Goal: Transaction & Acquisition: Purchase product/service

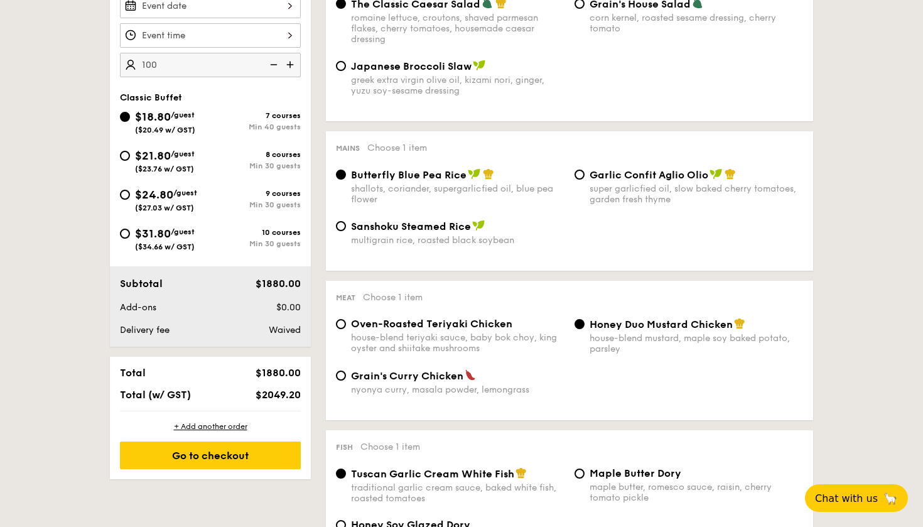
scroll to position [409, 0]
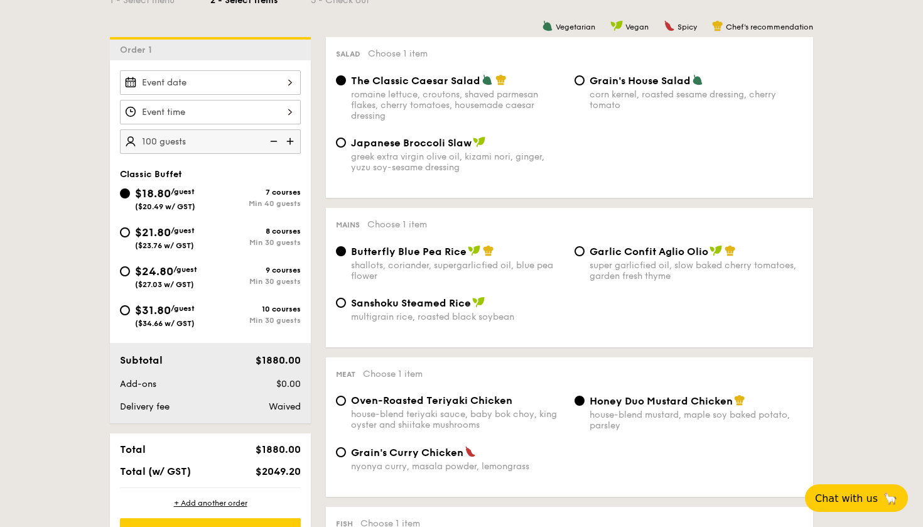
scroll to position [342, 0]
click at [151, 141] on input "100" at bounding box center [210, 142] width 181 height 24
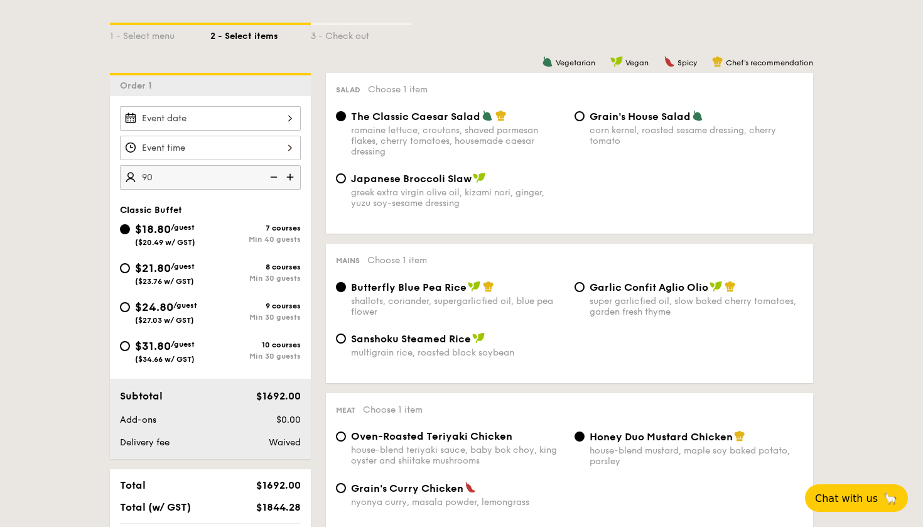
scroll to position [297, 0]
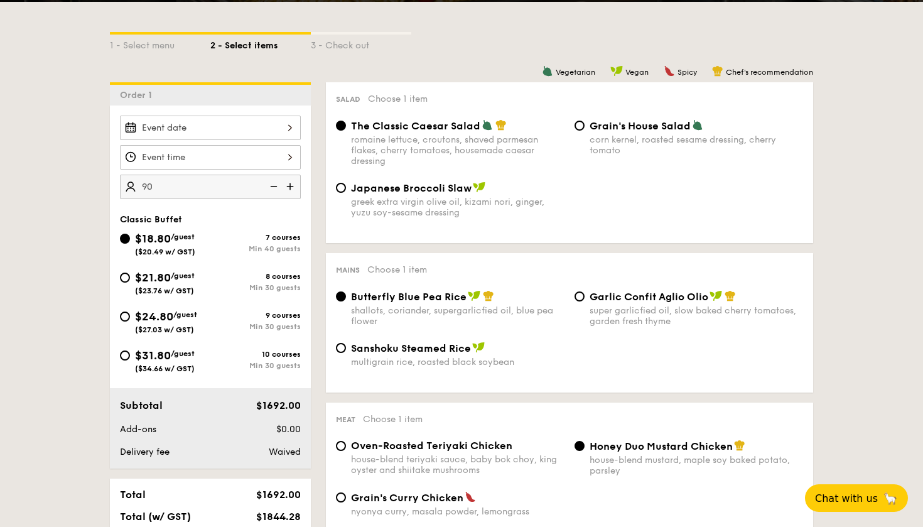
click at [274, 188] on img at bounding box center [272, 187] width 19 height 24
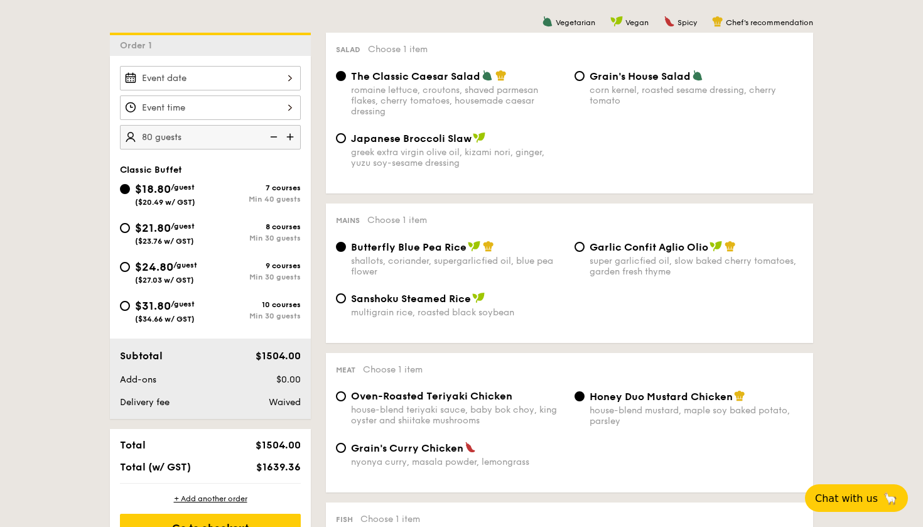
scroll to position [380, 0]
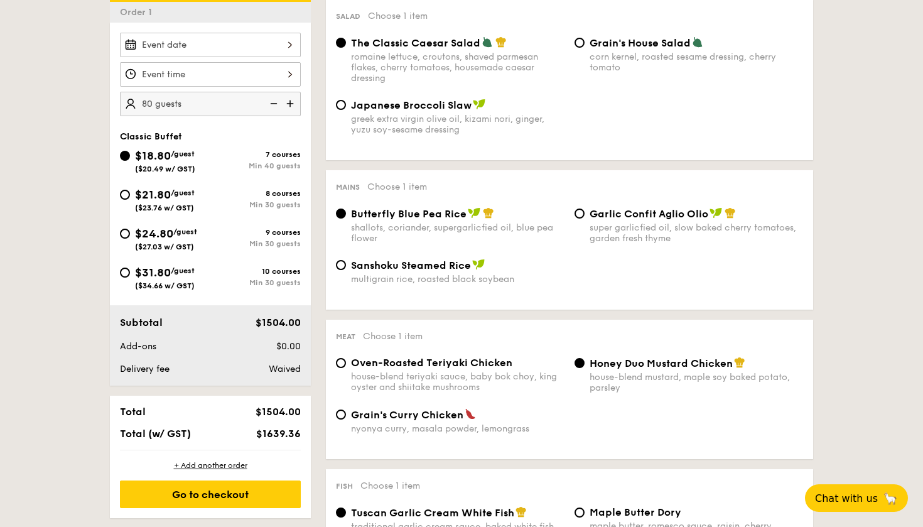
click at [272, 104] on img at bounding box center [272, 104] width 19 height 24
type input "75 guests"
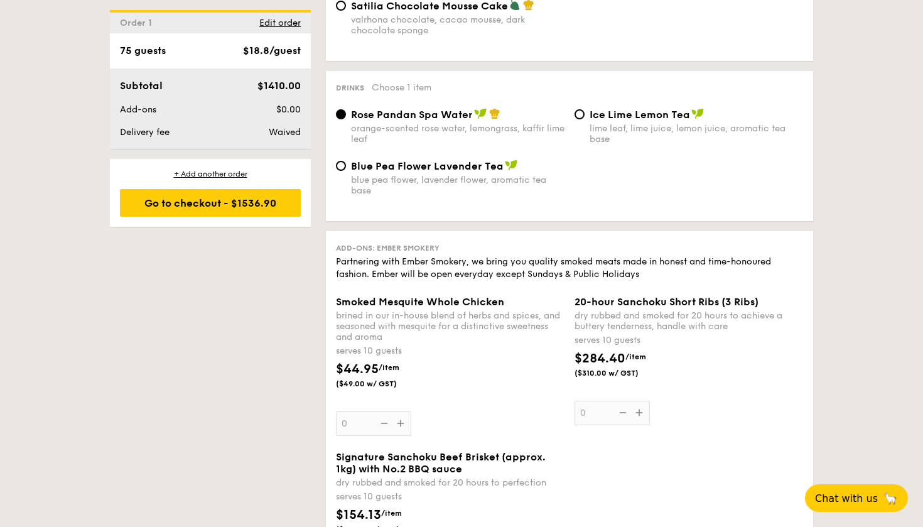
scroll to position [1263, 0]
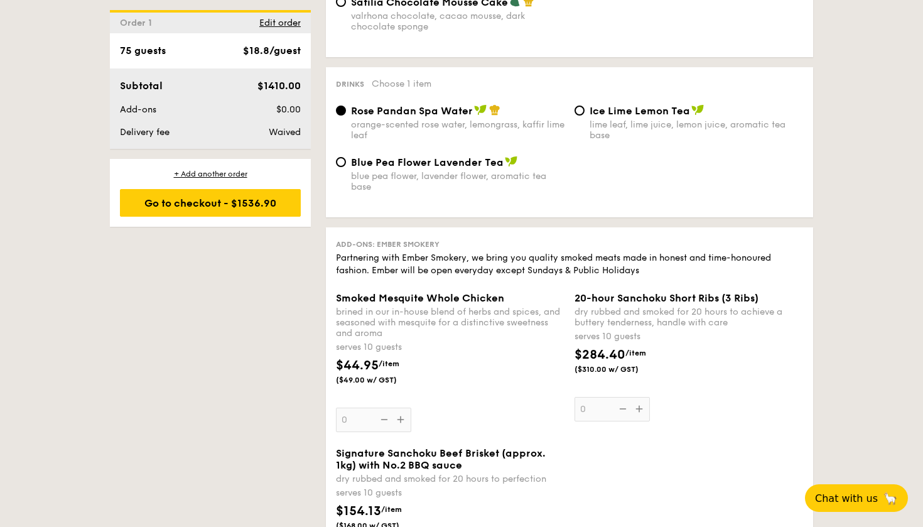
click at [399, 418] on div "Smoked Mesquite Whole Chicken brined in our in-house blend of herbs and spices,…" at bounding box center [450, 362] width 229 height 140
click at [399, 418] on input "0" at bounding box center [373, 419] width 75 height 24
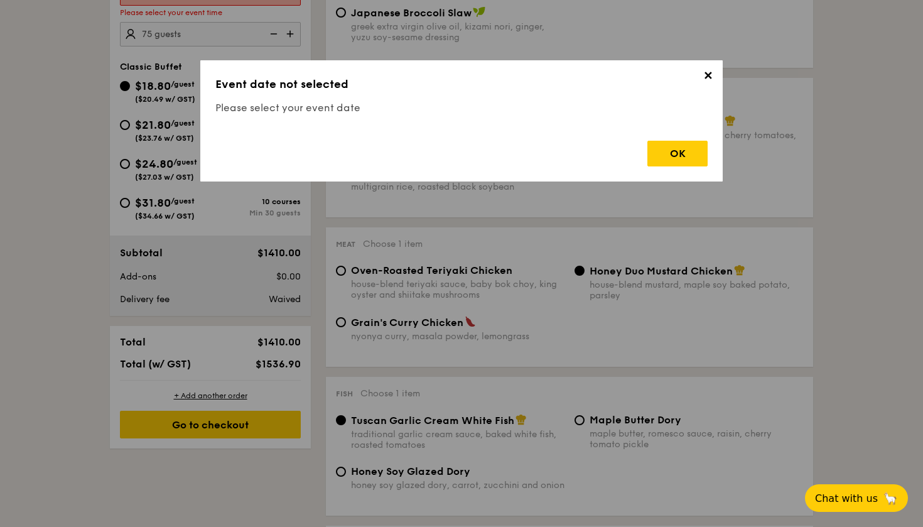
scroll to position [360, 0]
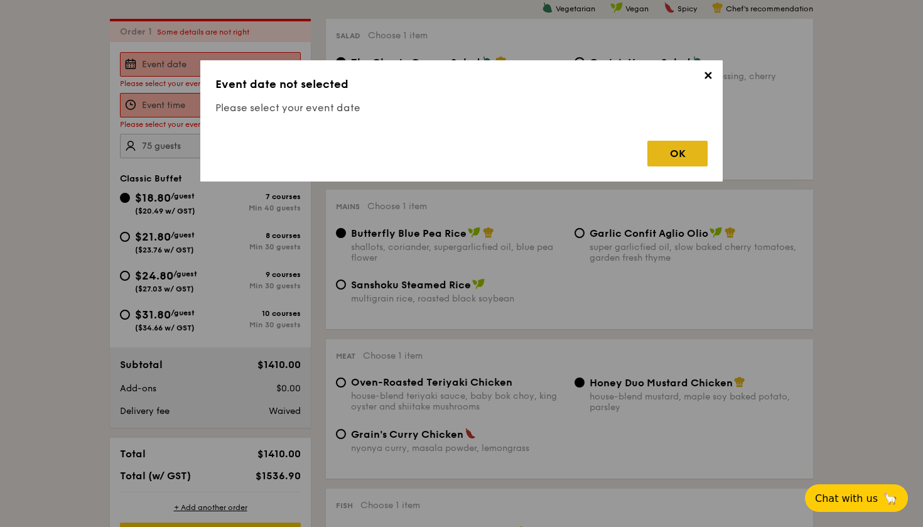
click at [667, 161] on div "OK" at bounding box center [677, 154] width 60 height 26
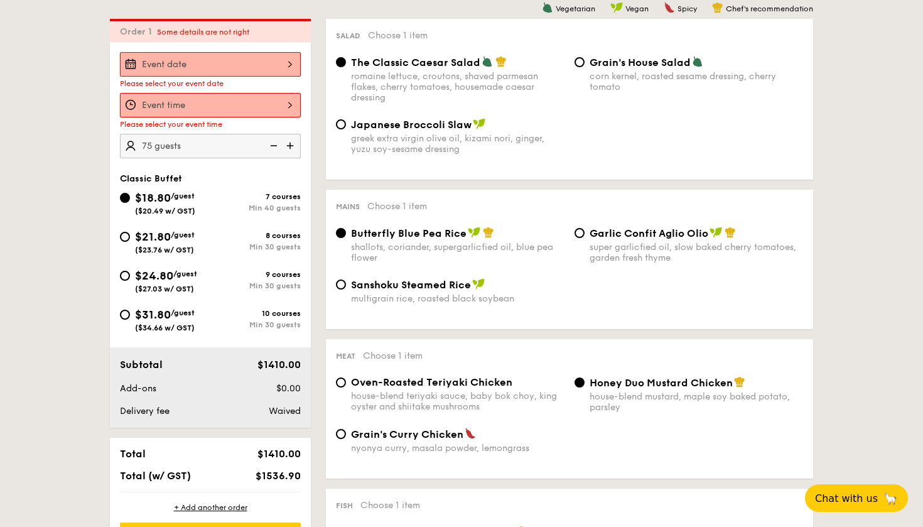
click at [274, 67] on div "2025 Sep [DATE] Tue Wed Thu Fri Sat Sun 1 2 3 4 5 6 7 8 9 10 11 12 13 14 15 16 …" at bounding box center [210, 64] width 181 height 24
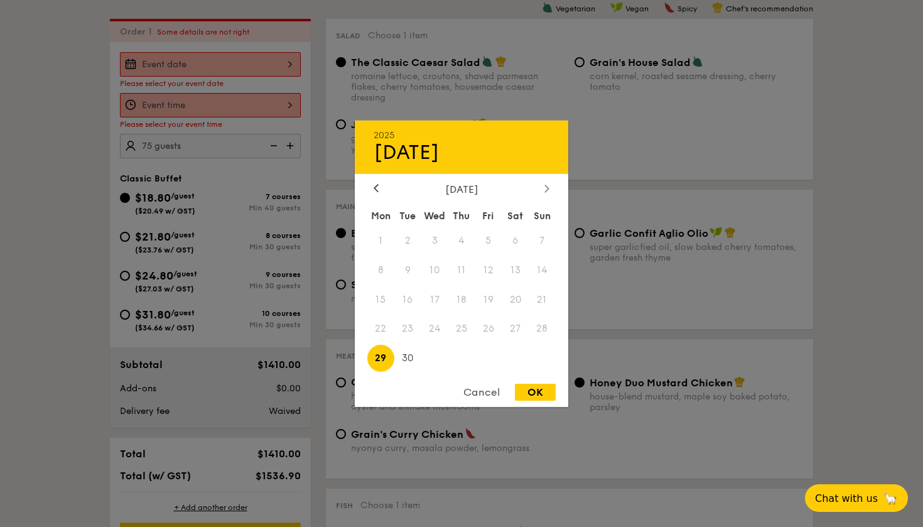
click at [549, 183] on div at bounding box center [546, 189] width 11 height 12
click at [519, 269] on span "11" at bounding box center [515, 269] width 27 height 27
click at [536, 388] on div "OK" at bounding box center [535, 392] width 41 height 17
type input "[DATE]"
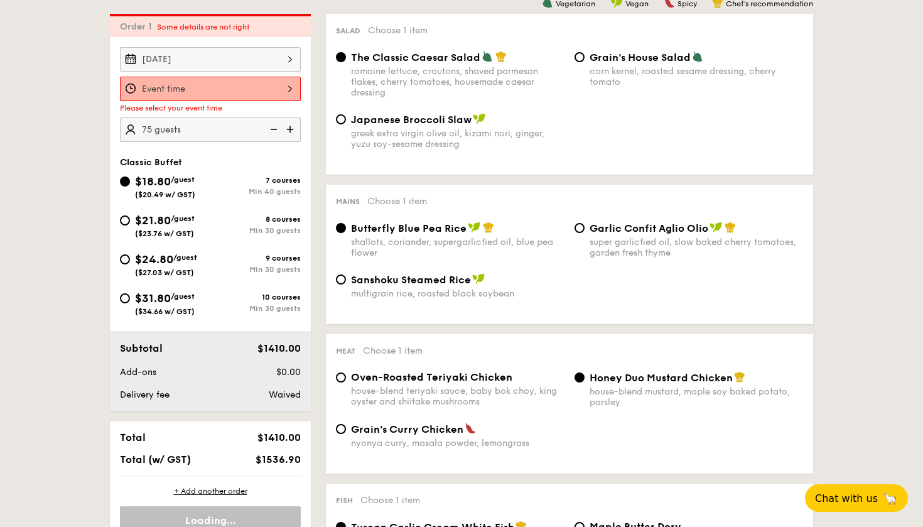
scroll to position [283, 0]
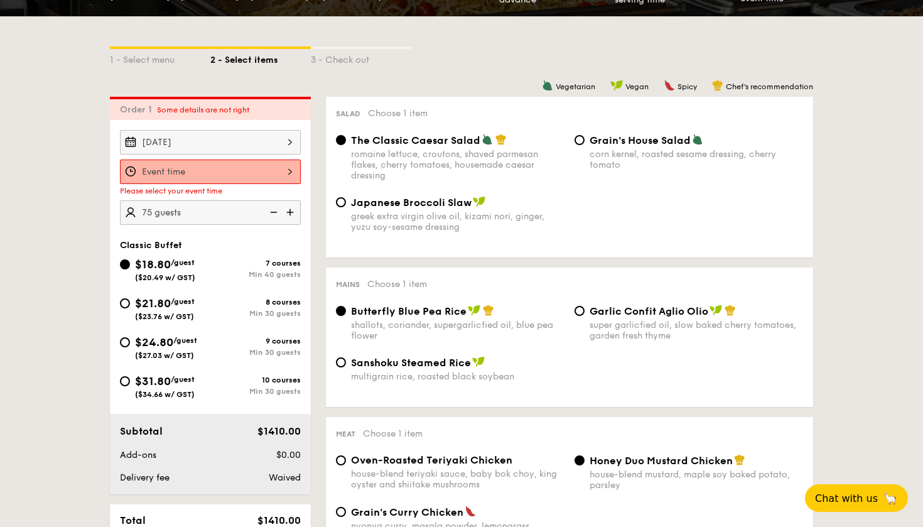
click at [275, 164] on div at bounding box center [210, 171] width 181 height 24
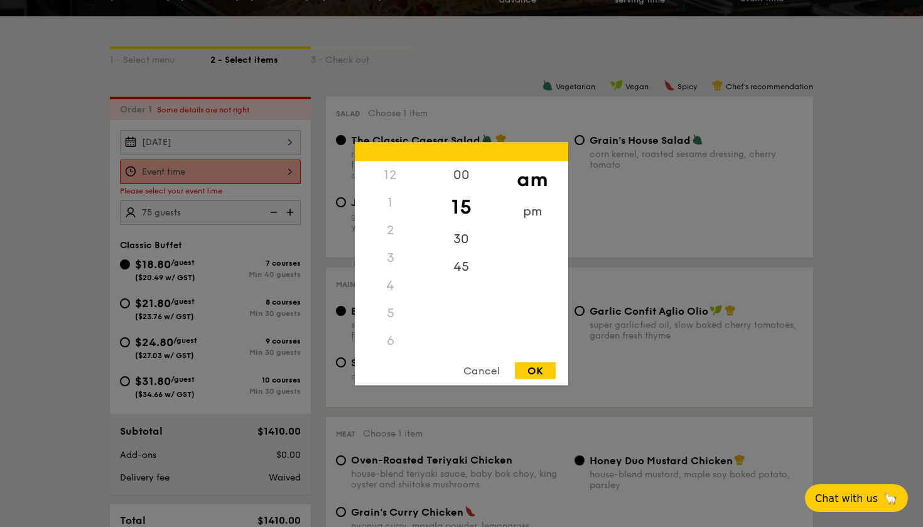
scroll to position [149, 0]
click at [529, 370] on div "OK" at bounding box center [535, 370] width 41 height 17
type input "11:15AM"
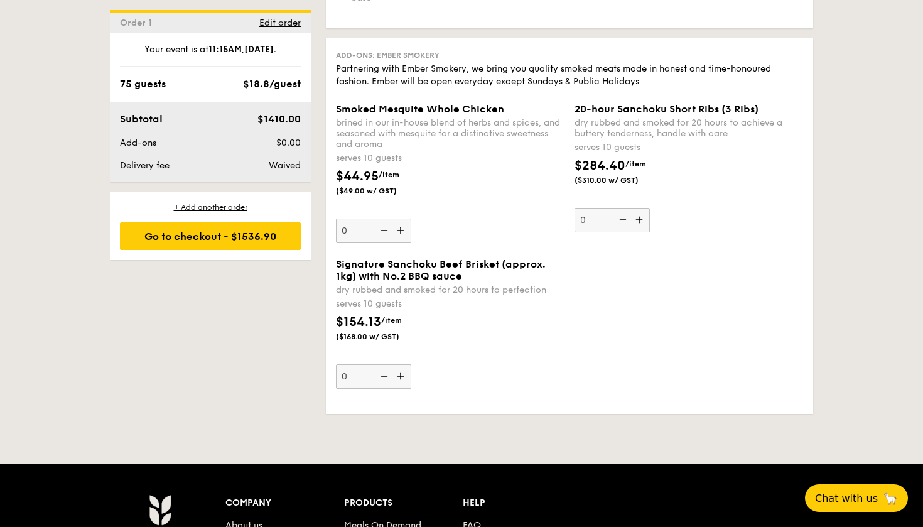
scroll to position [1420, 0]
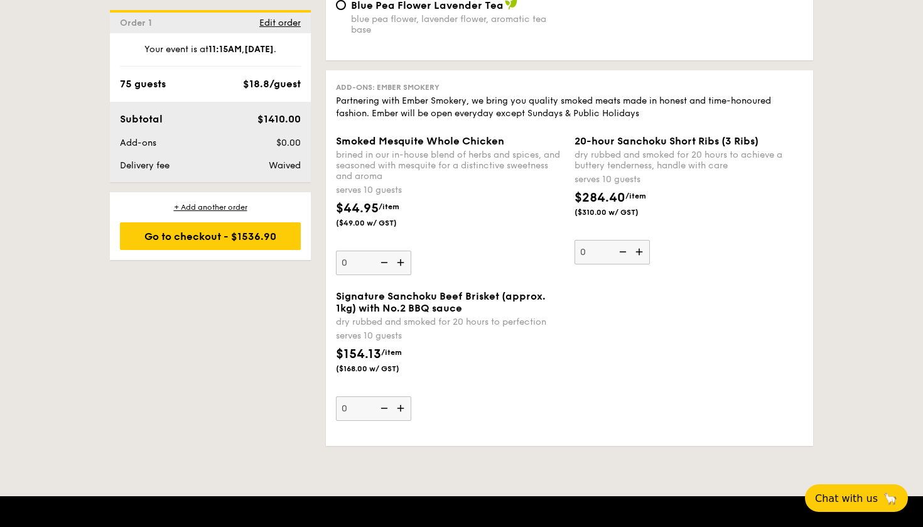
click at [400, 261] on img at bounding box center [401, 263] width 19 height 24
click at [400, 261] on input "0" at bounding box center [373, 263] width 75 height 24
type input "1"
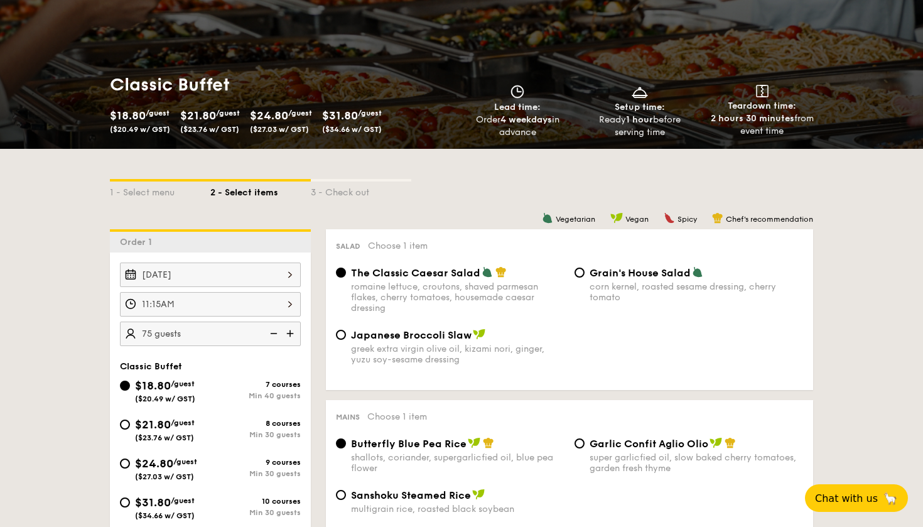
scroll to position [3, 0]
